Goal: Complete application form

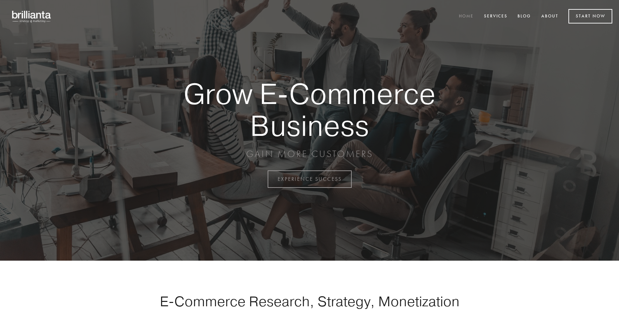
scroll to position [1756, 0]
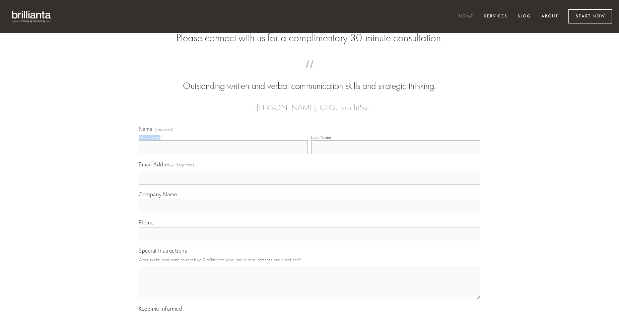
type input "[PERSON_NAME]"
click at [396, 154] on input "Last Name" at bounding box center [395, 147] width 169 height 14
type input "[PERSON_NAME]"
click at [310, 185] on input "Email Address (required)" at bounding box center [310, 178] width 342 height 14
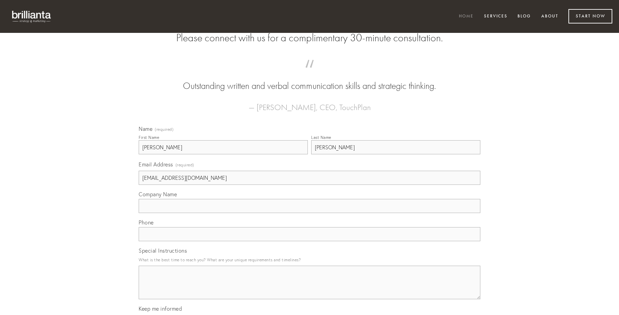
type input "[EMAIL_ADDRESS][DOMAIN_NAME]"
click at [310, 213] on input "Company Name" at bounding box center [310, 206] width 342 height 14
type input "adamo"
click at [310, 241] on input "text" at bounding box center [310, 234] width 342 height 14
click at [310, 288] on textarea "Special Instructions" at bounding box center [310, 282] width 342 height 34
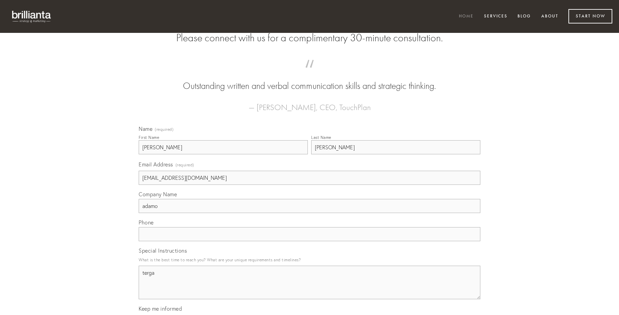
type textarea "terga"
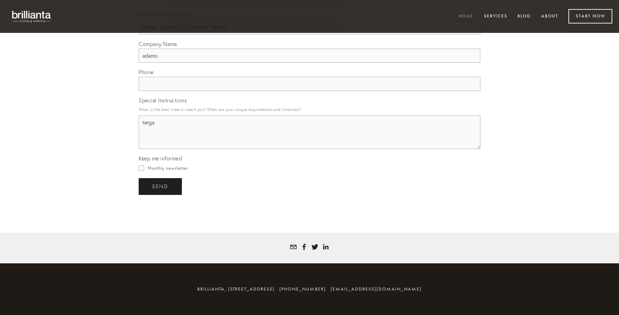
click at [161, 186] on span "send" at bounding box center [160, 186] width 16 height 6
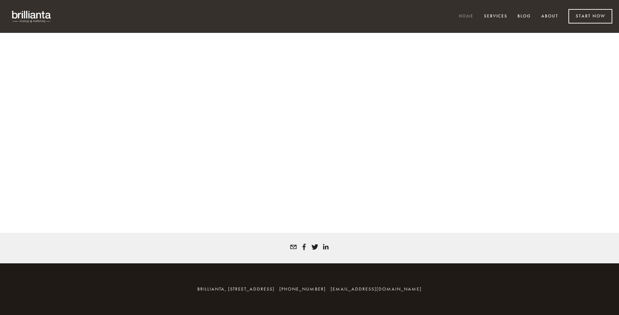
scroll to position [1747, 0]
